Goal: Information Seeking & Learning: Learn about a topic

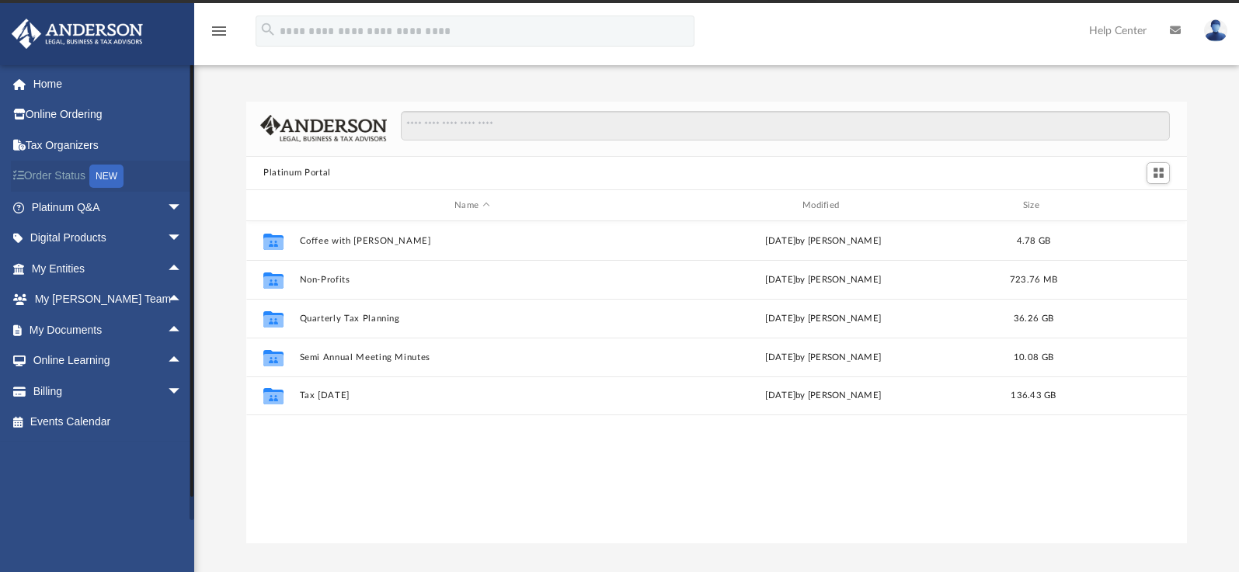
scroll to position [342, 928]
click at [167, 213] on span "arrow_drop_down" at bounding box center [182, 208] width 31 height 32
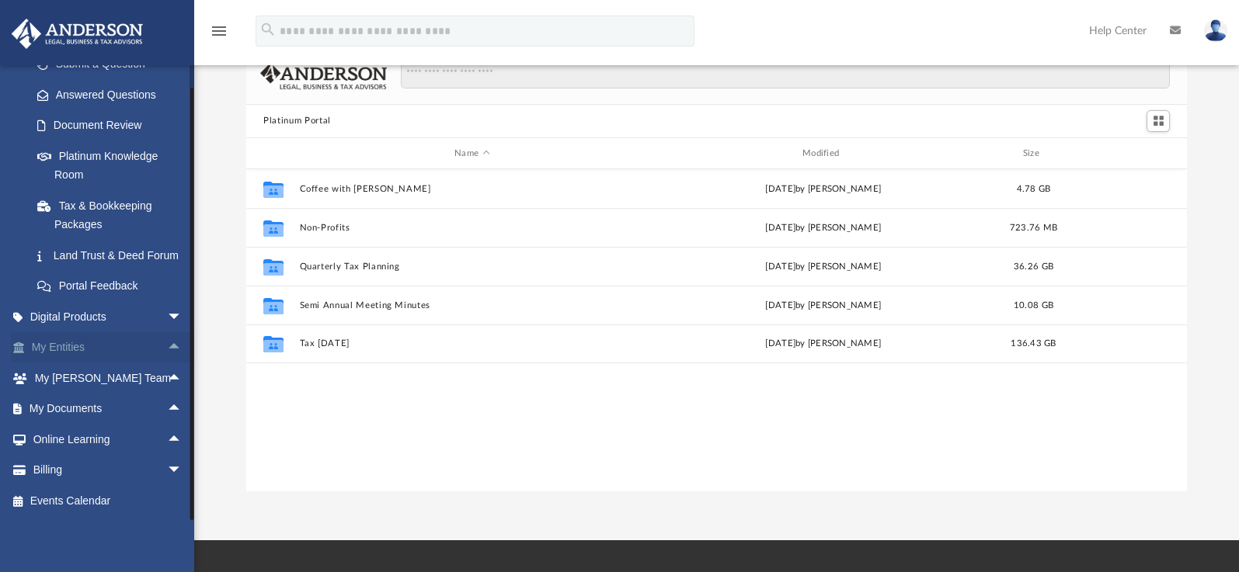
scroll to position [101, 0]
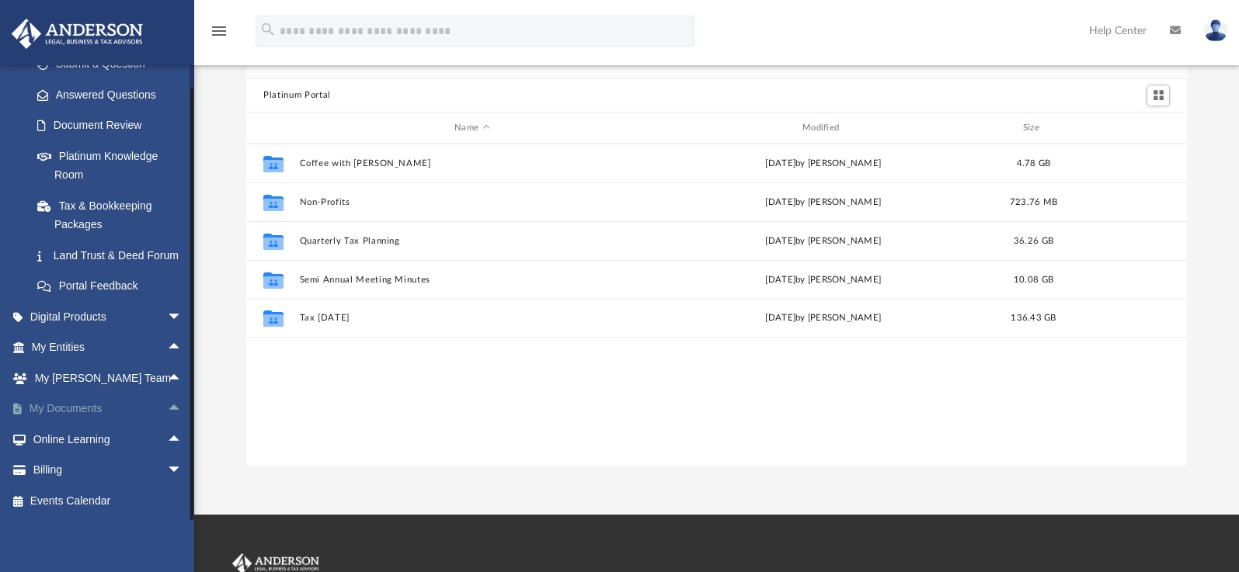
click at [167, 407] on span "arrow_drop_up" at bounding box center [182, 410] width 31 height 32
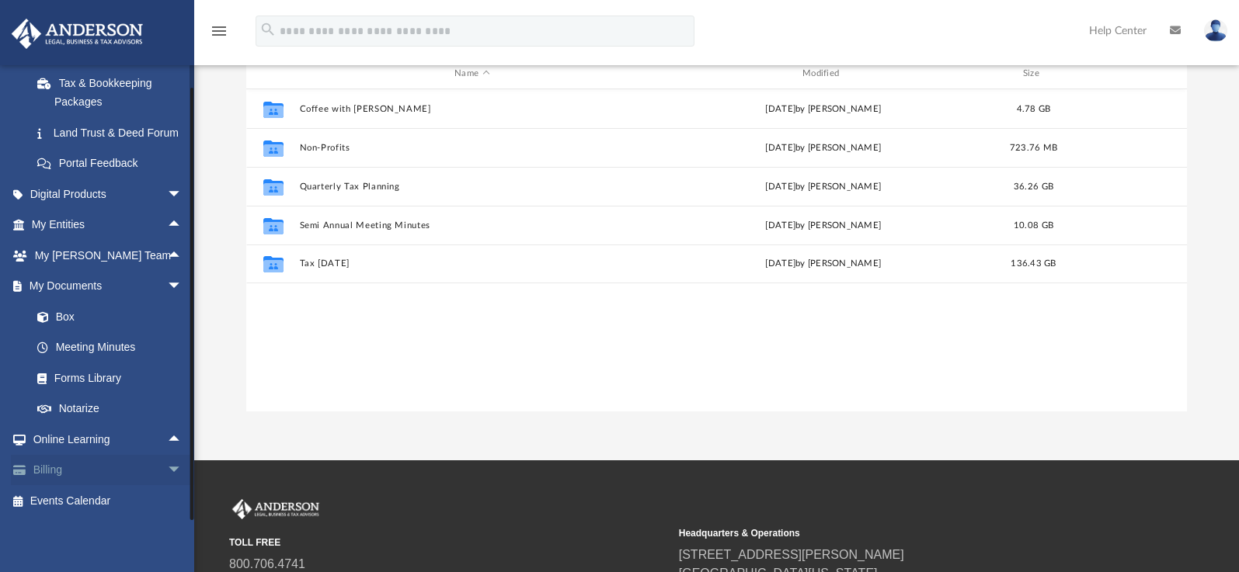
scroll to position [179, 0]
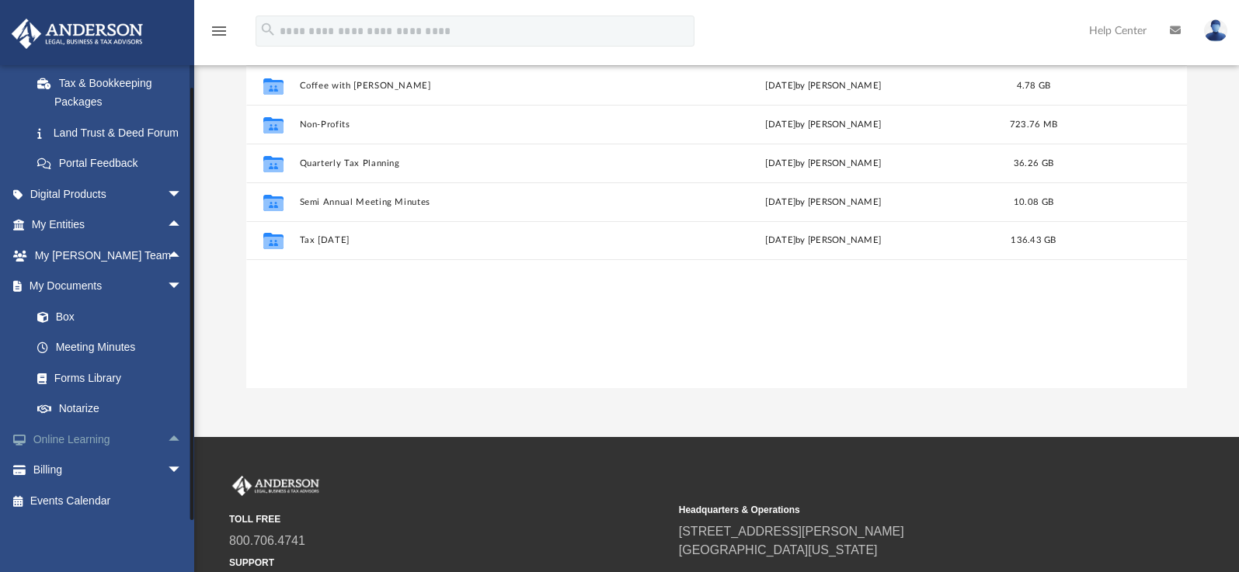
click at [167, 443] on span "arrow_drop_up" at bounding box center [182, 440] width 31 height 32
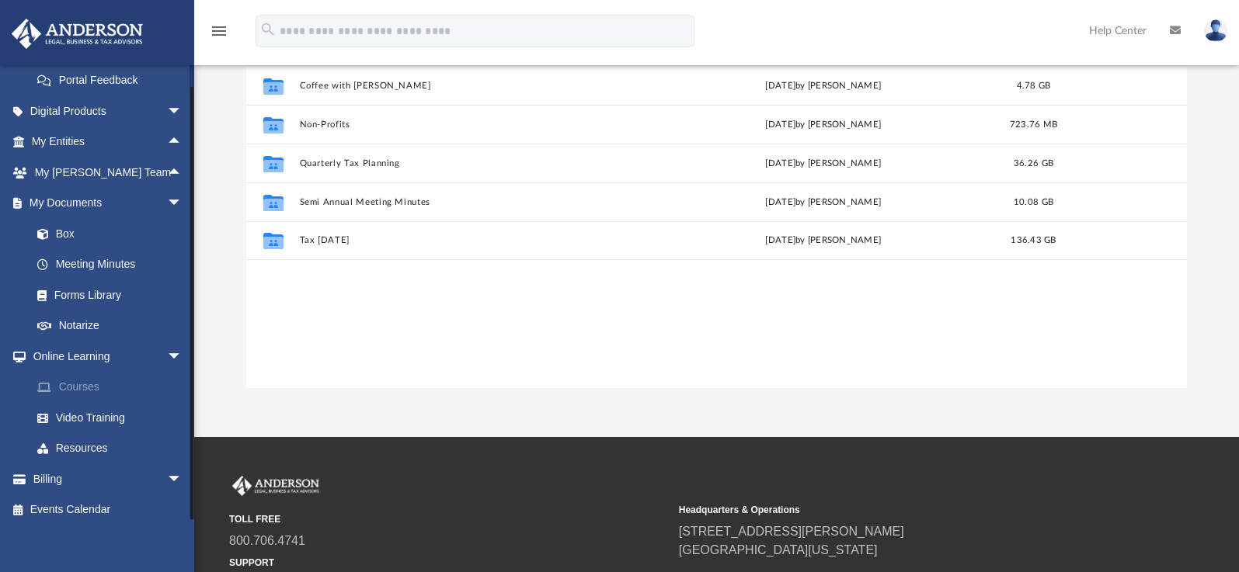
scroll to position [454, 0]
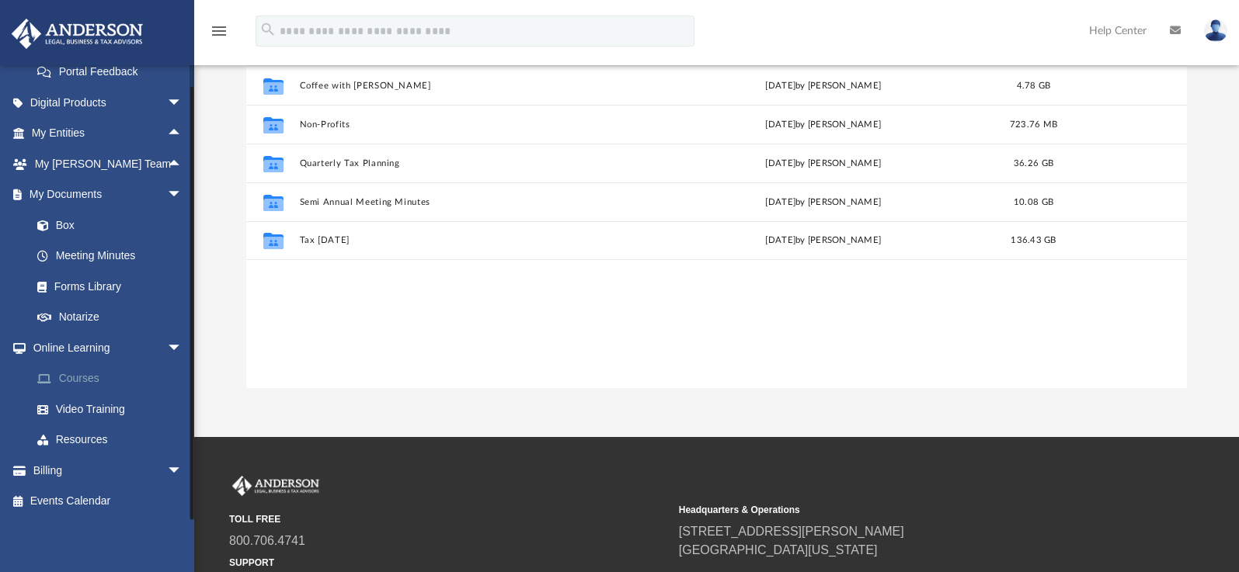
click at [105, 393] on link "Courses" at bounding box center [114, 378] width 184 height 31
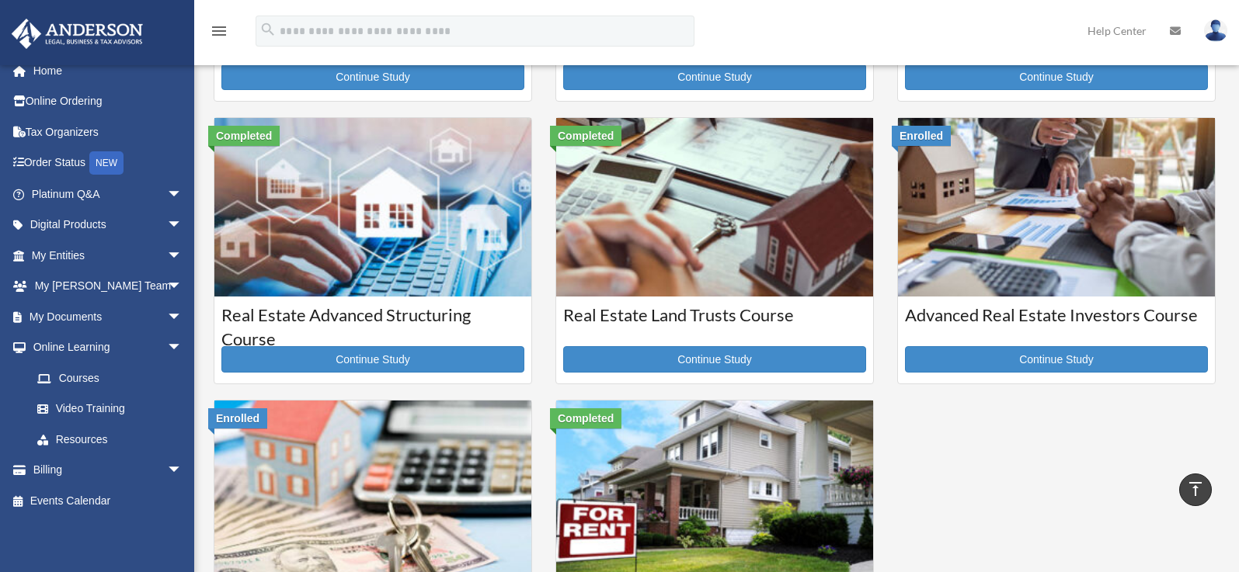
scroll to position [259, 0]
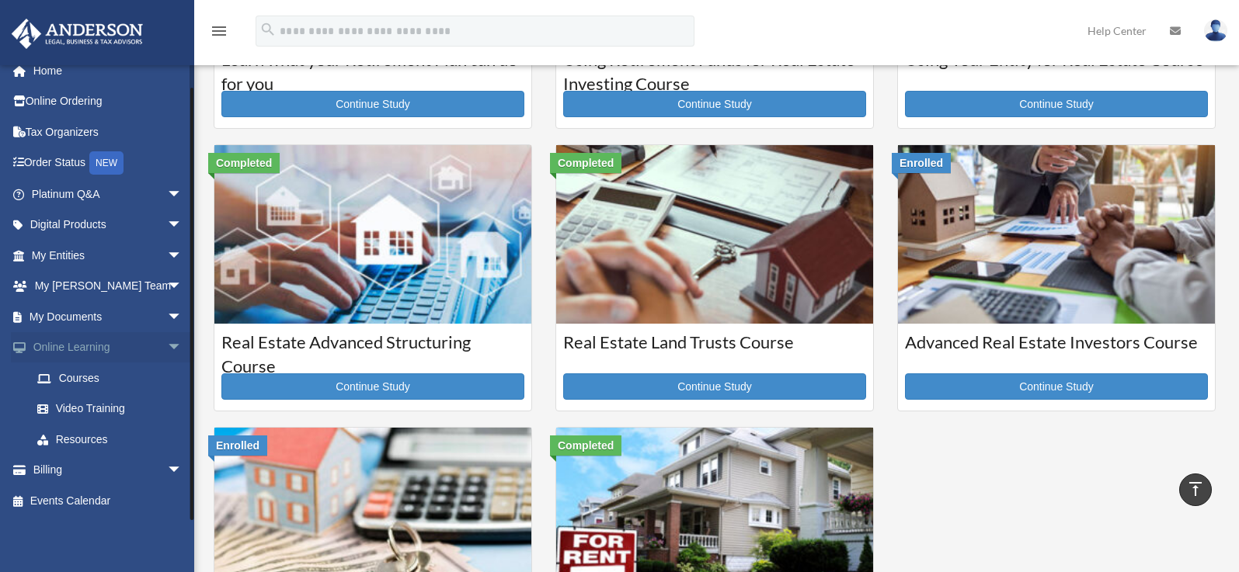
click at [167, 348] on span "arrow_drop_down" at bounding box center [182, 348] width 31 height 32
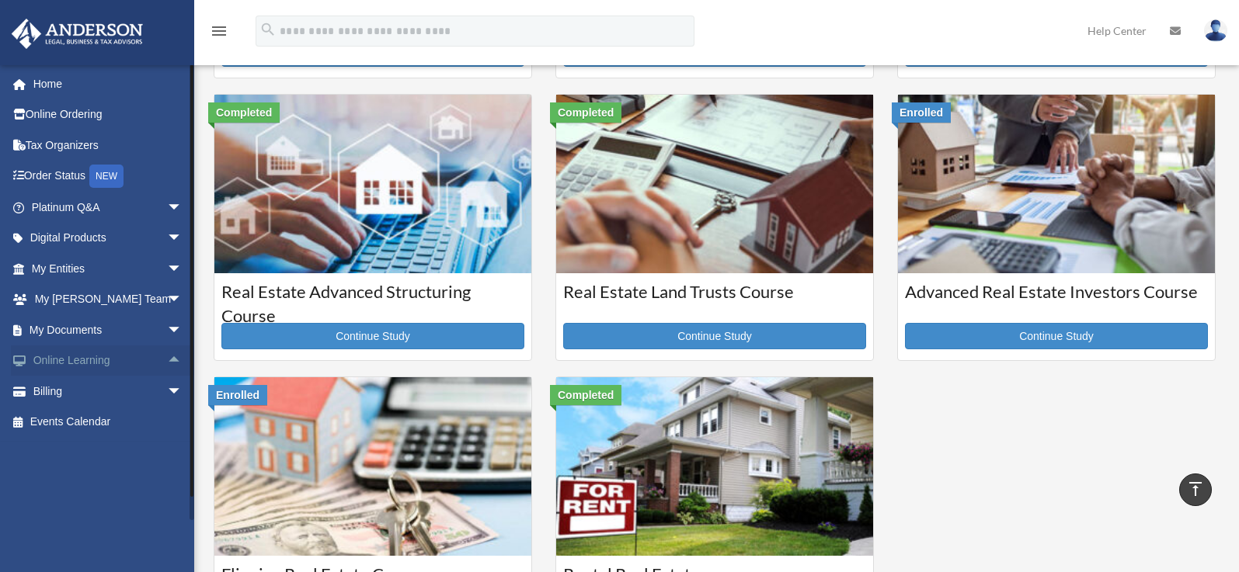
scroll to position [337, 0]
